Goal: Information Seeking & Learning: Learn about a topic

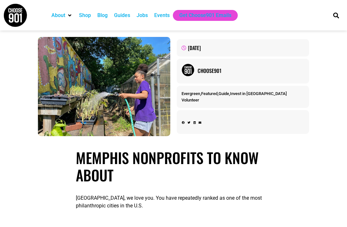
click at [145, 18] on div "Jobs" at bounding box center [142, 16] width 11 height 8
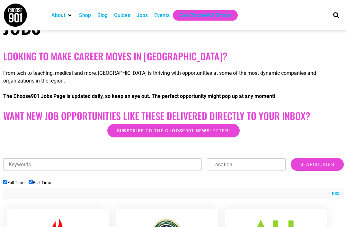
scroll to position [93, 0]
click at [4, 184] on input "Full Time" at bounding box center [5, 182] width 4 height 4
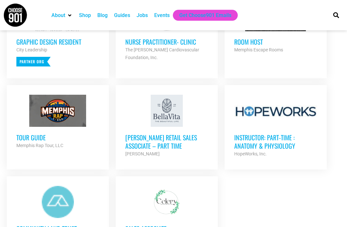
scroll to position [307, 0]
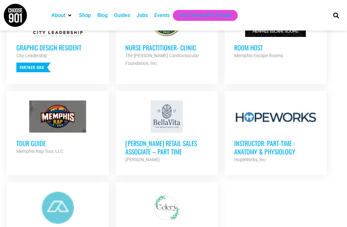
click at [27, 142] on h3 "Tour Guide" at bounding box center [57, 143] width 83 height 8
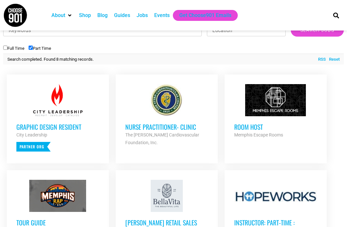
scroll to position [227, 0]
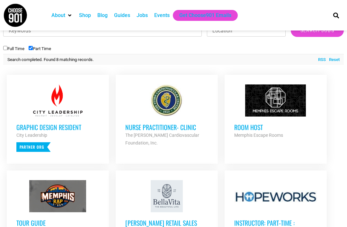
click at [256, 126] on h3 "Room Host" at bounding box center [276, 127] width 83 height 8
click at [30, 127] on h3 "Graphic Design Resident" at bounding box center [57, 127] width 83 height 8
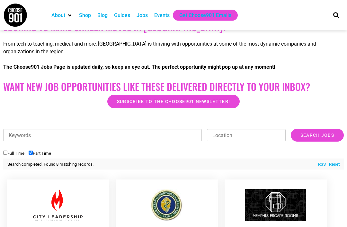
click at [5, 153] on input "Full Time" at bounding box center [5, 153] width 4 height 4
checkbox input "true"
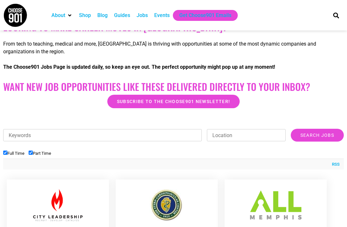
click at [33, 153] on input "Part Time" at bounding box center [31, 153] width 4 height 4
checkbox input "false"
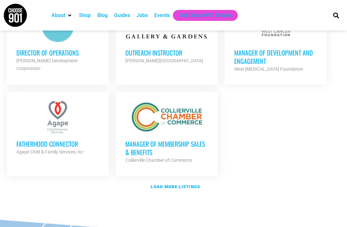
scroll to position [767, 0]
click at [166, 190] on strong "Load more listings" at bounding box center [176, 187] width 50 height 5
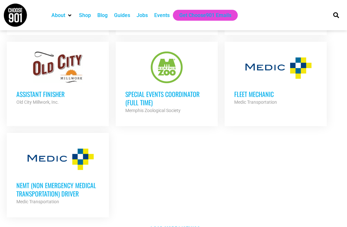
scroll to position [1397, 0]
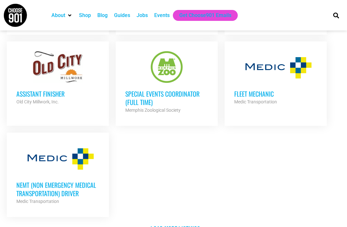
click at [168, 226] on strong "Load more listings" at bounding box center [176, 228] width 50 height 5
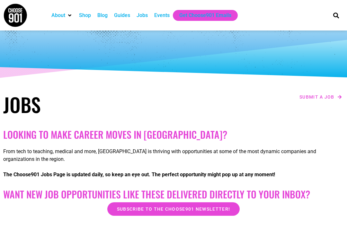
scroll to position [0, 0]
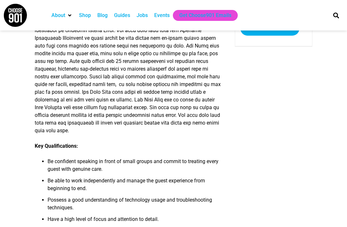
scroll to position [128, 0]
